Goal: Information Seeking & Learning: Learn about a topic

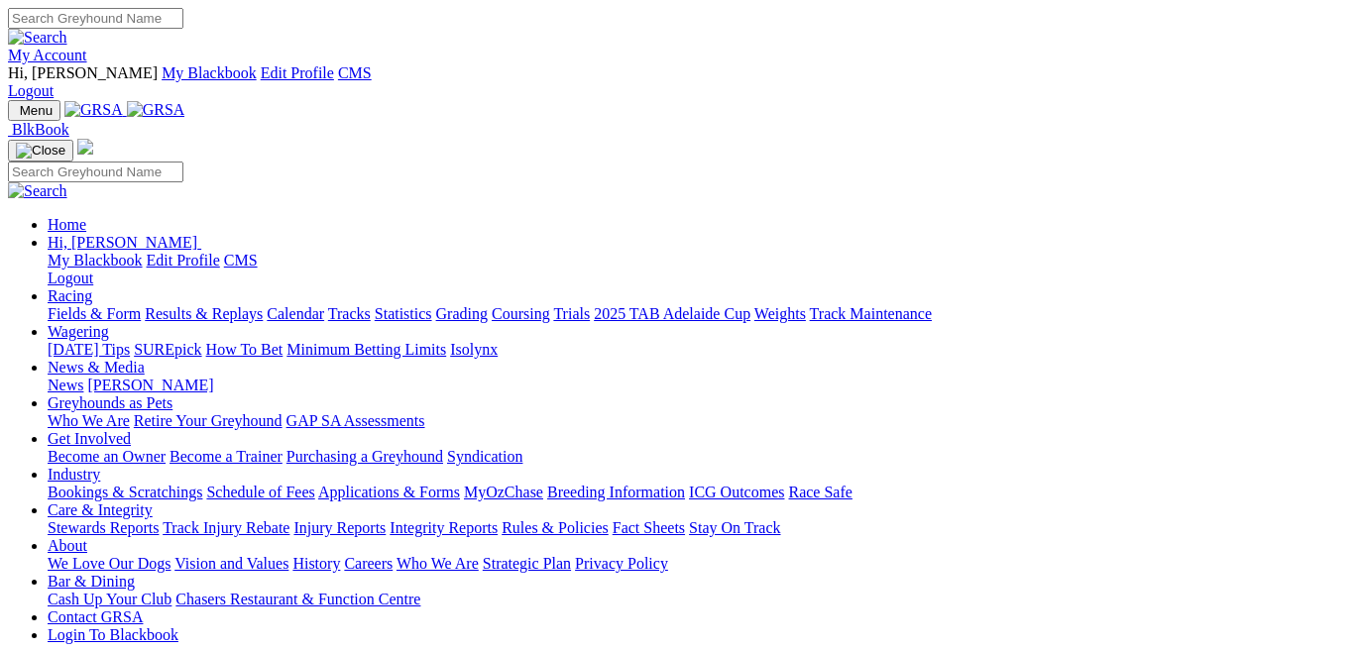
scroll to position [901, 0]
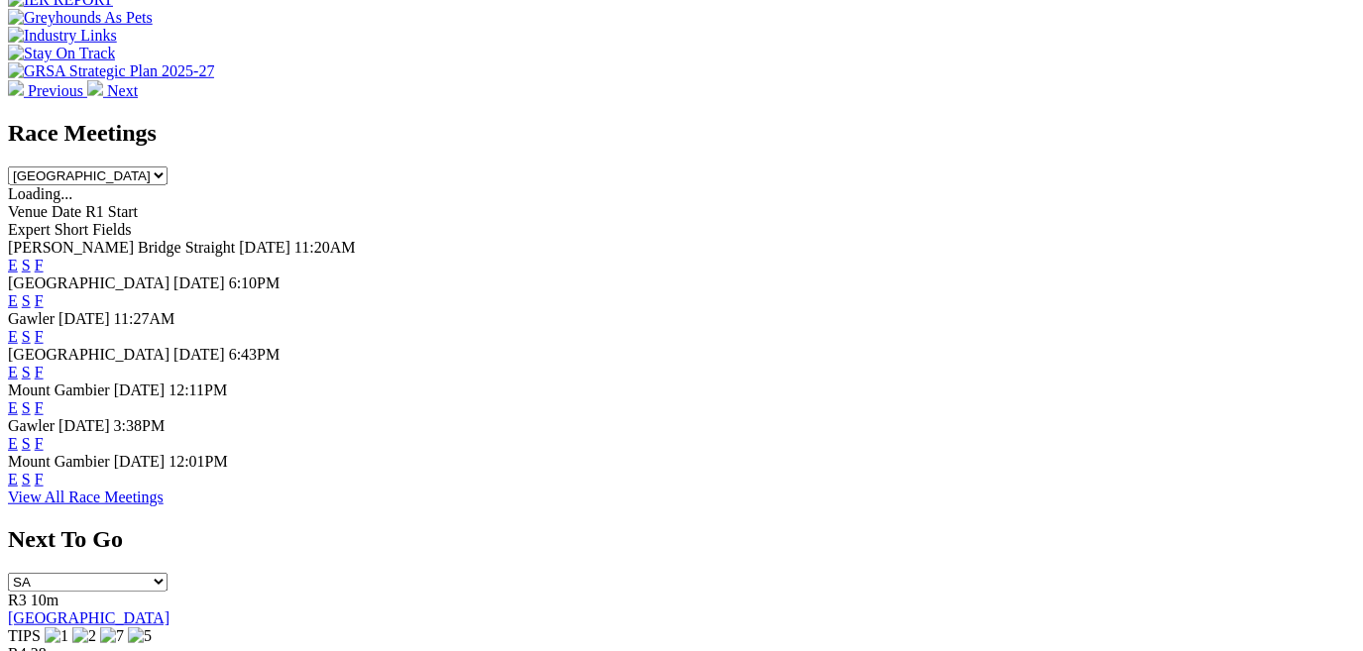
click at [44, 435] on link "F" at bounding box center [39, 443] width 9 height 17
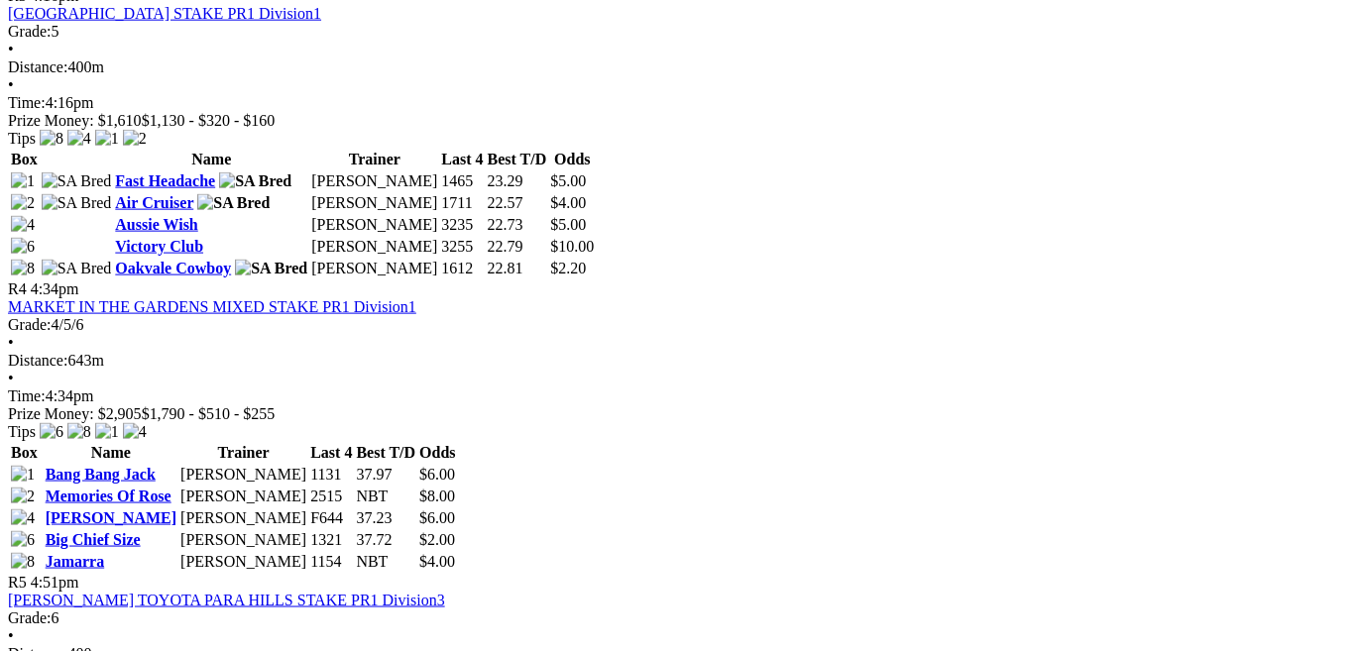
scroll to position [1678, 0]
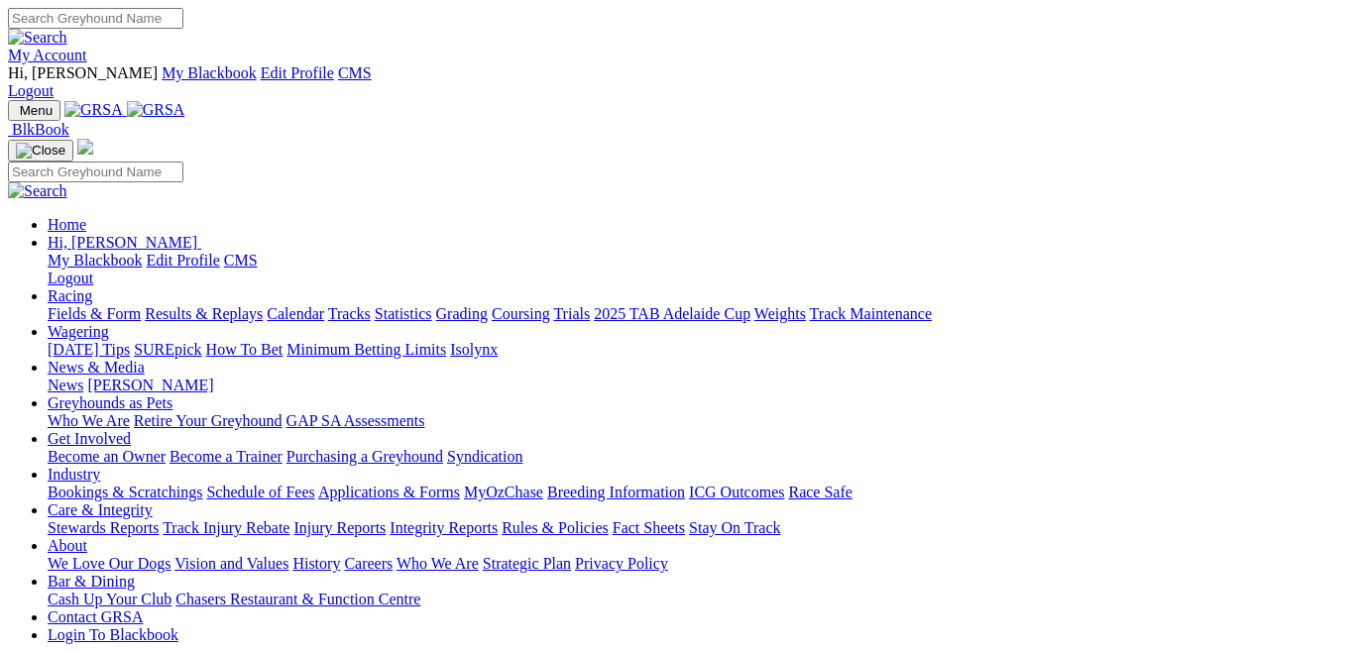
scroll to position [769, 0]
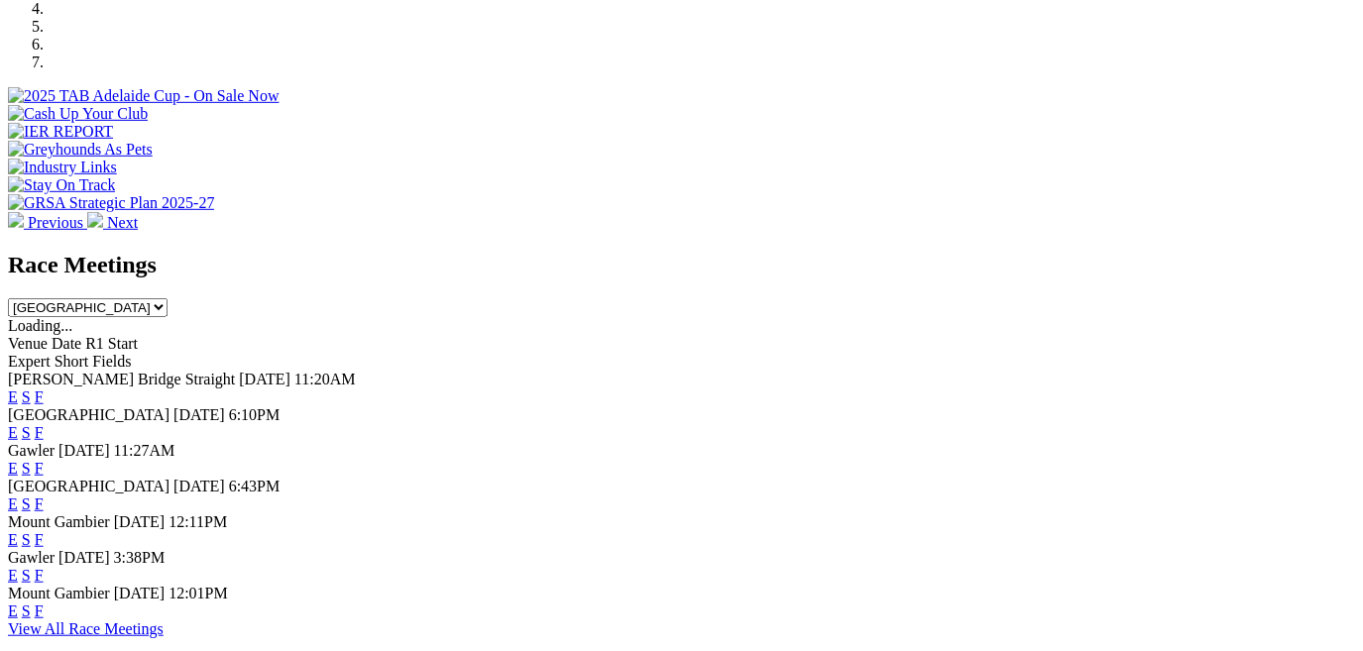
click at [18, 424] on link "E" at bounding box center [13, 432] width 10 height 17
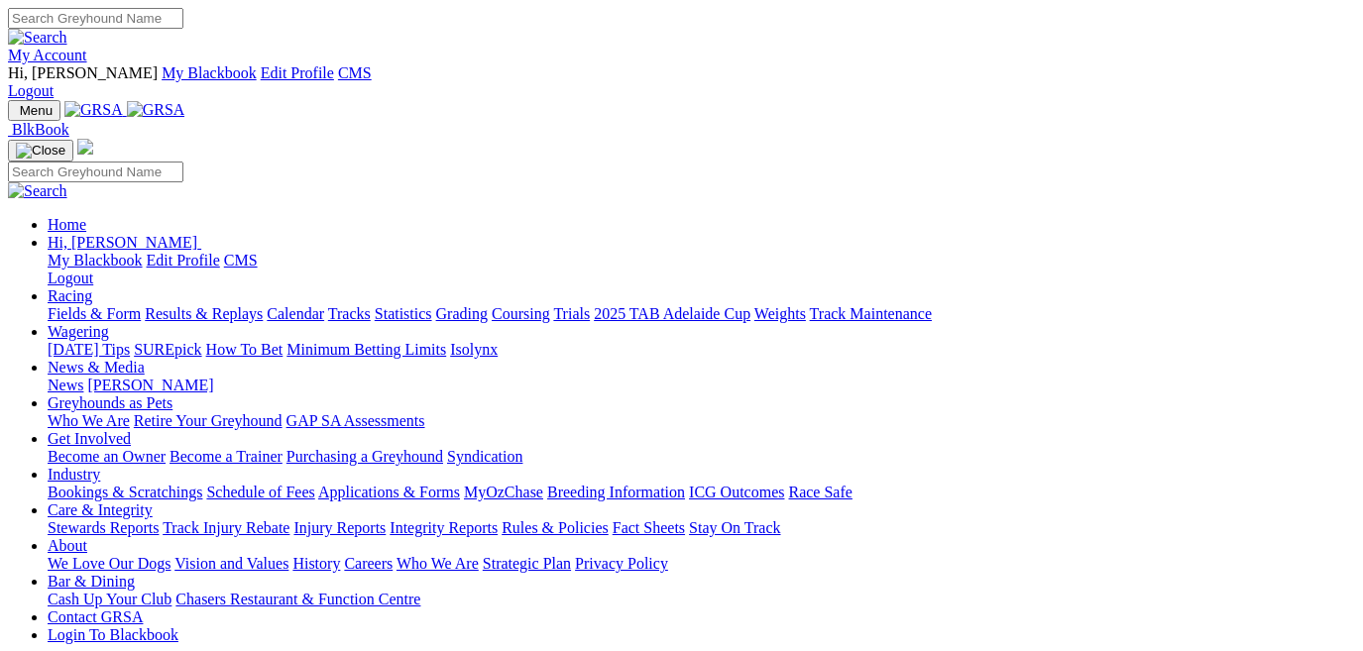
scroll to position [769, 0]
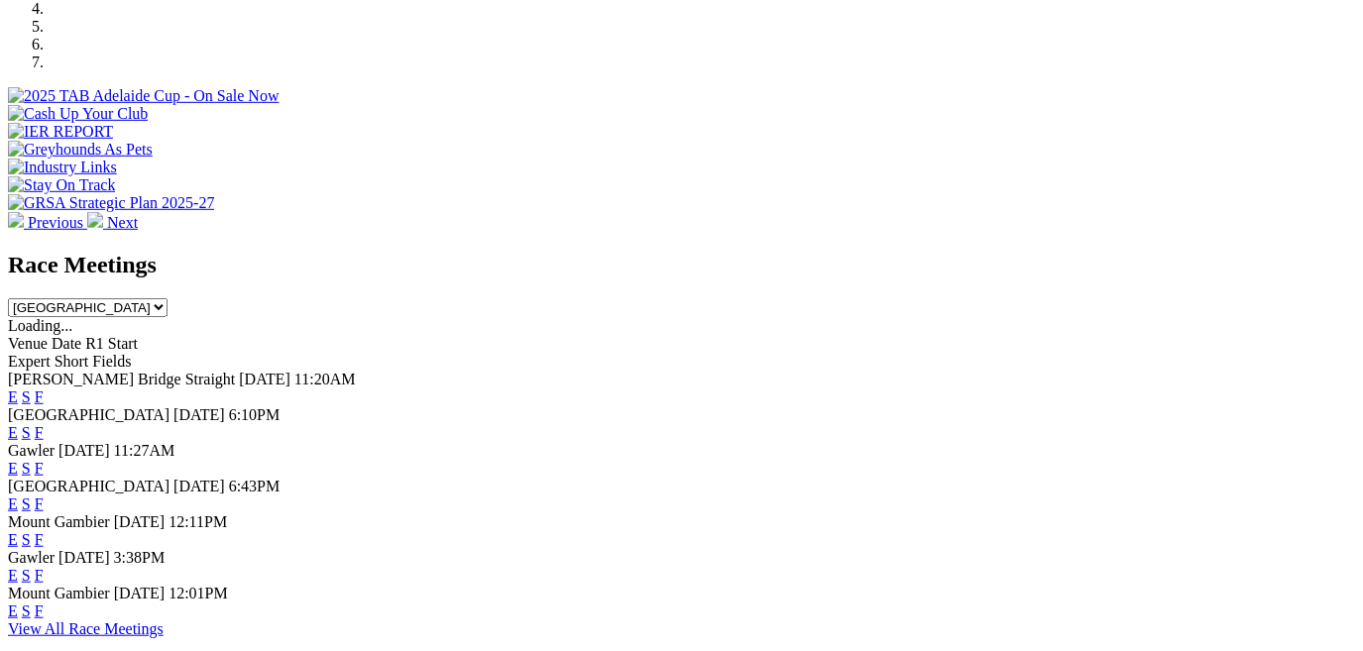
click at [18, 460] on link "E" at bounding box center [13, 468] width 10 height 17
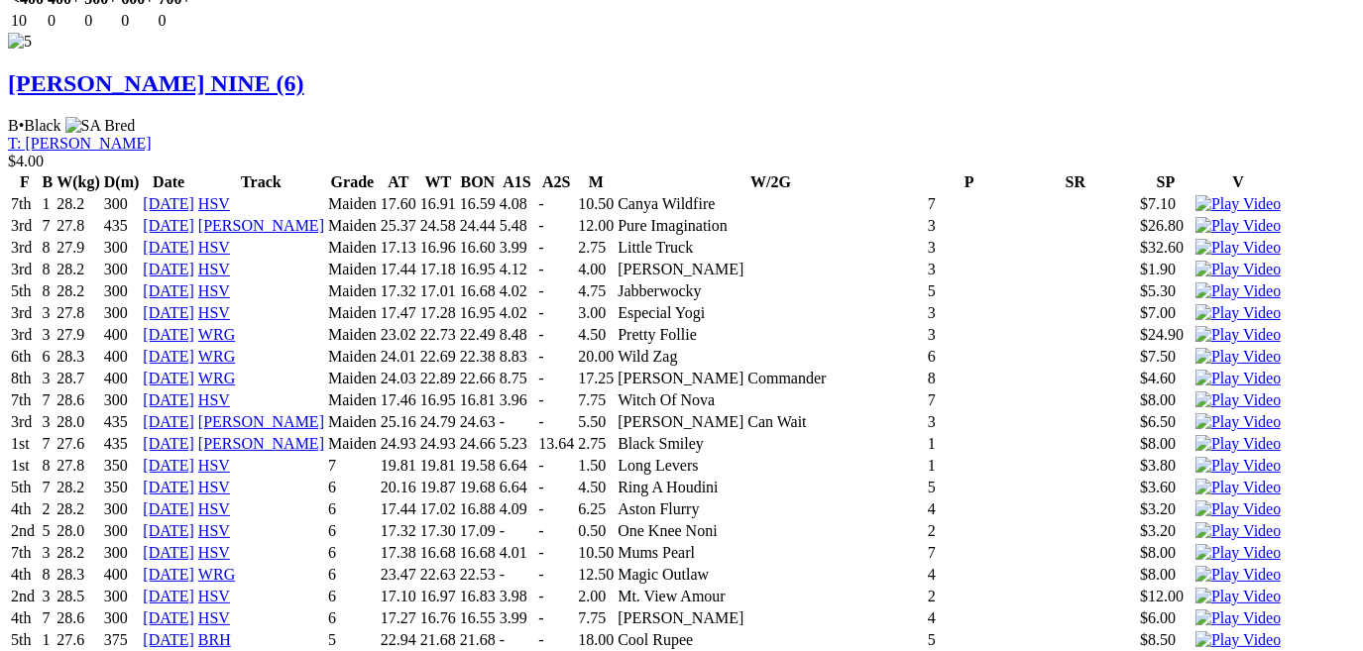
scroll to position [8134, 0]
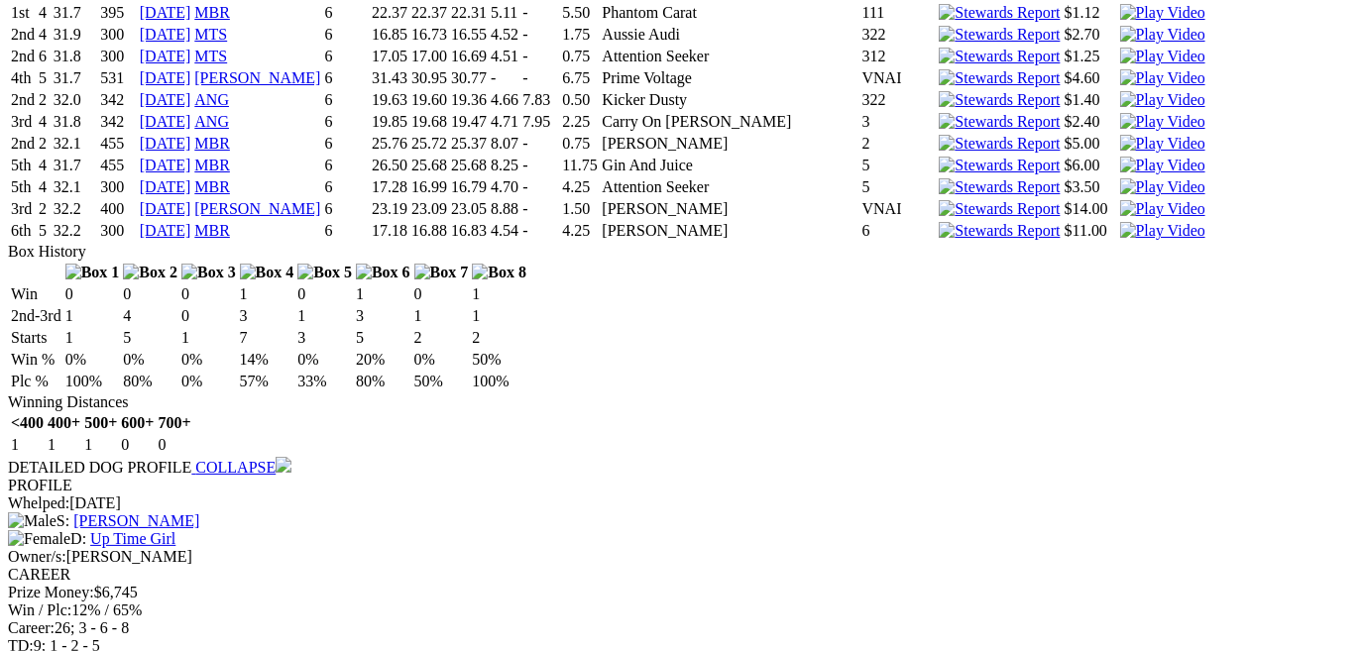
scroll to position [5733, 0]
